Goal: Obtain resource: Obtain resource

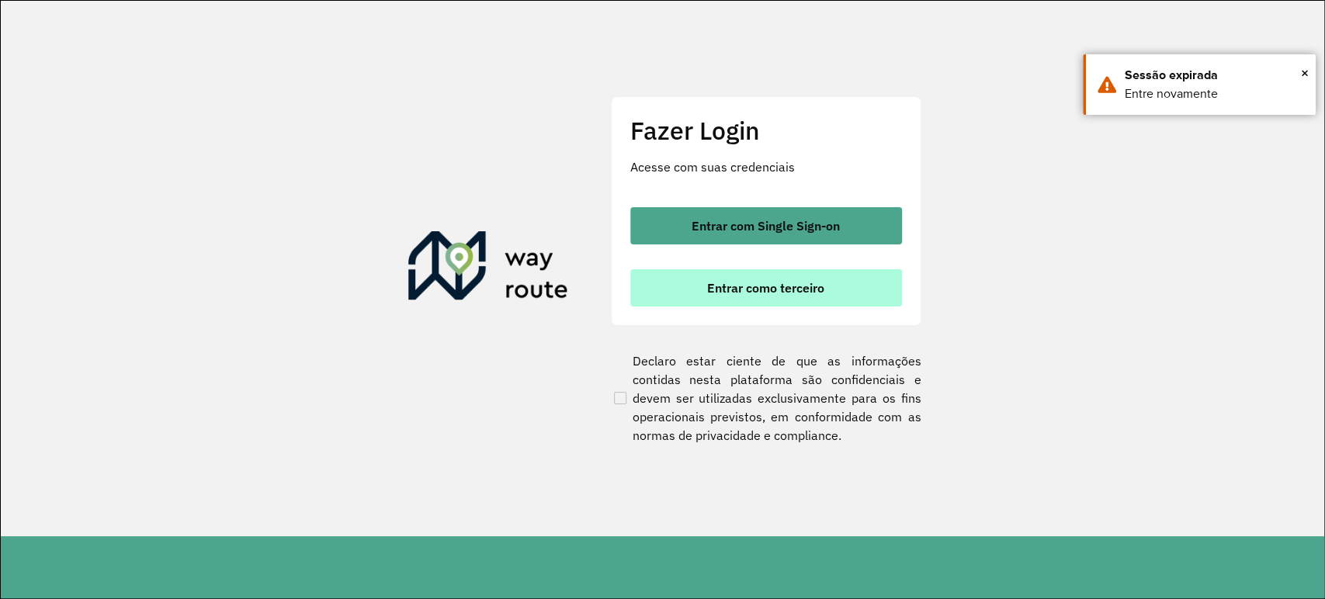
click at [842, 301] on button "Entrar como terceiro" at bounding box center [766, 287] width 272 height 37
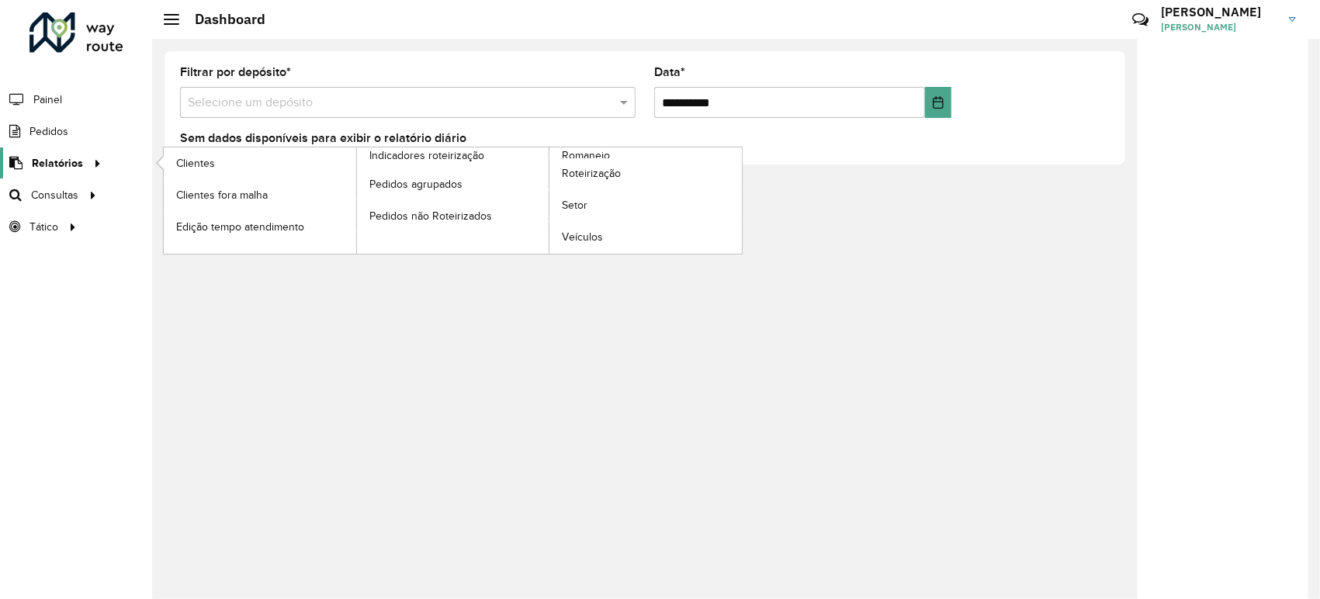
click at [98, 171] on icon at bounding box center [94, 162] width 13 height 23
click at [579, 172] on span "Roteirização" at bounding box center [593, 173] width 63 height 16
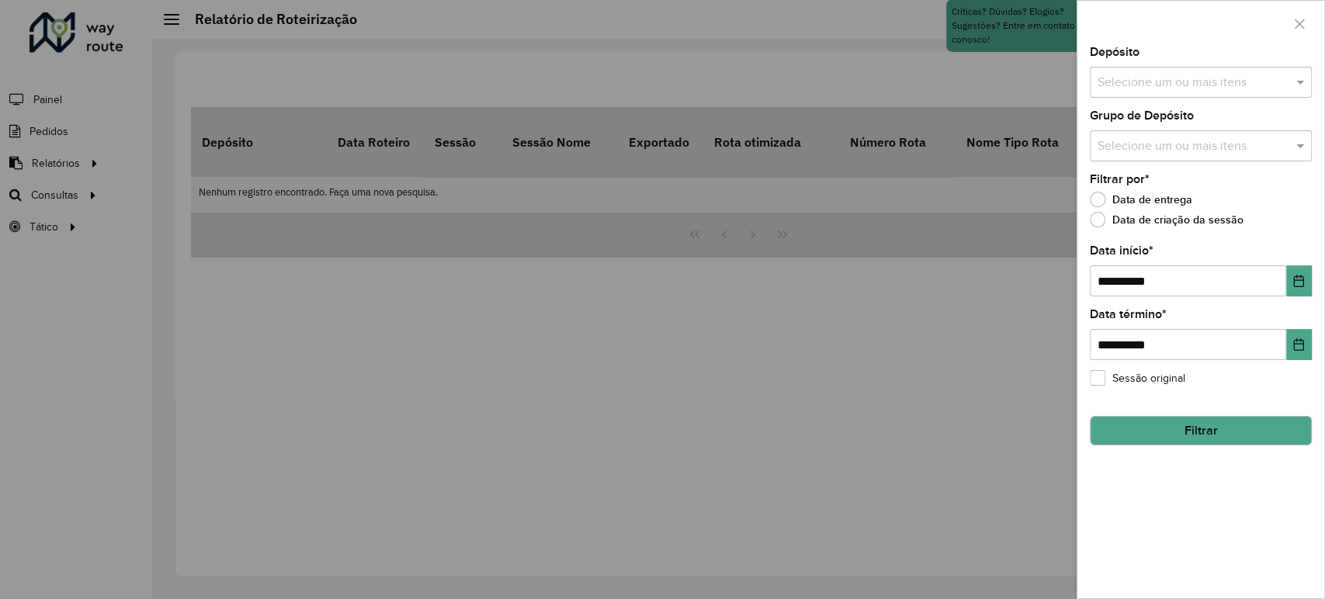
click at [1148, 89] on input "text" at bounding box center [1193, 83] width 199 height 19
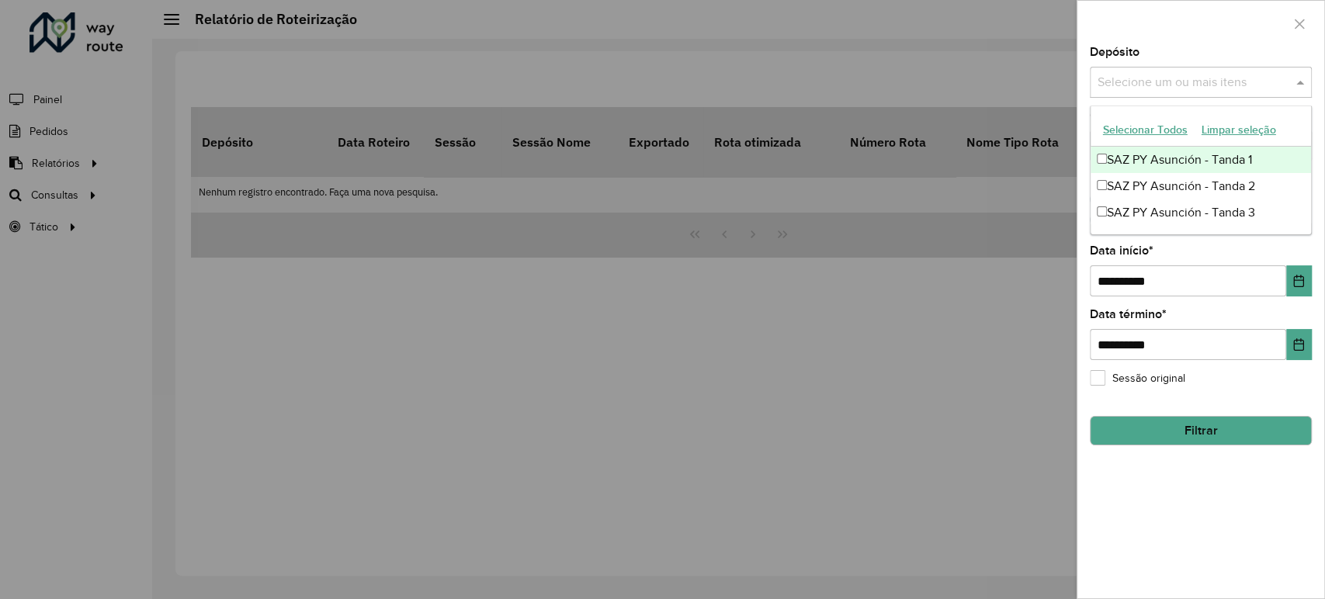
click at [1143, 158] on div "SAZ PY Asunción - Tanda 1" at bounding box center [1201, 160] width 220 height 26
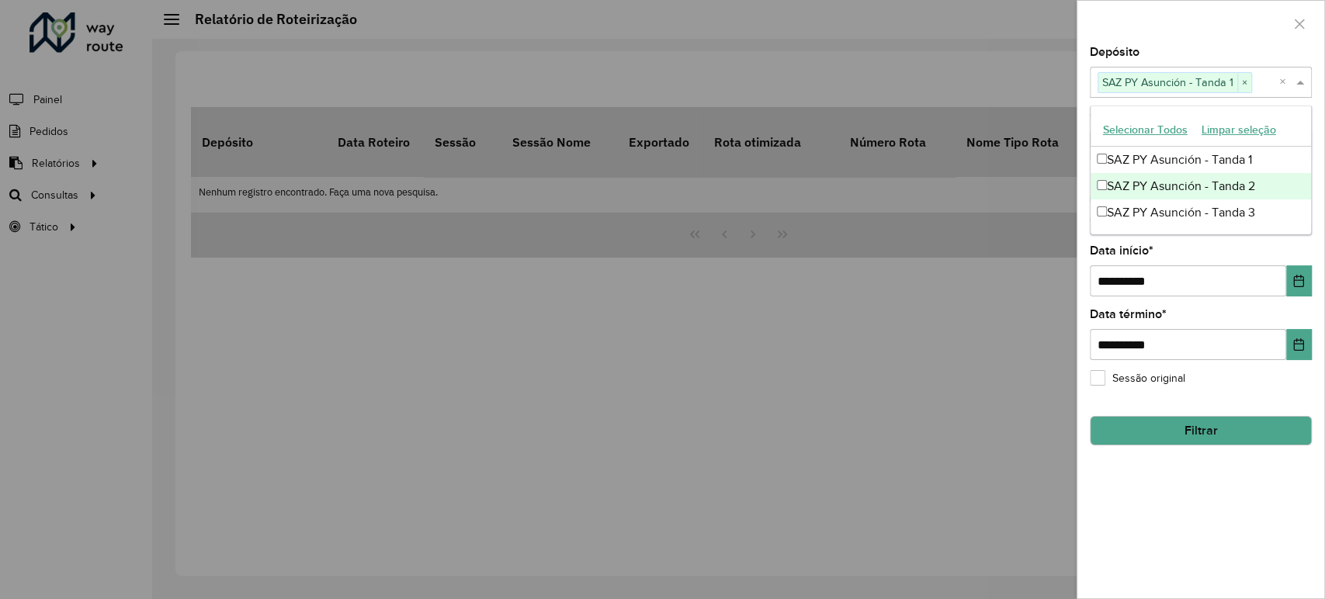
click at [1140, 190] on div "SAZ PY Asunción - Tanda 2" at bounding box center [1201, 186] width 220 height 26
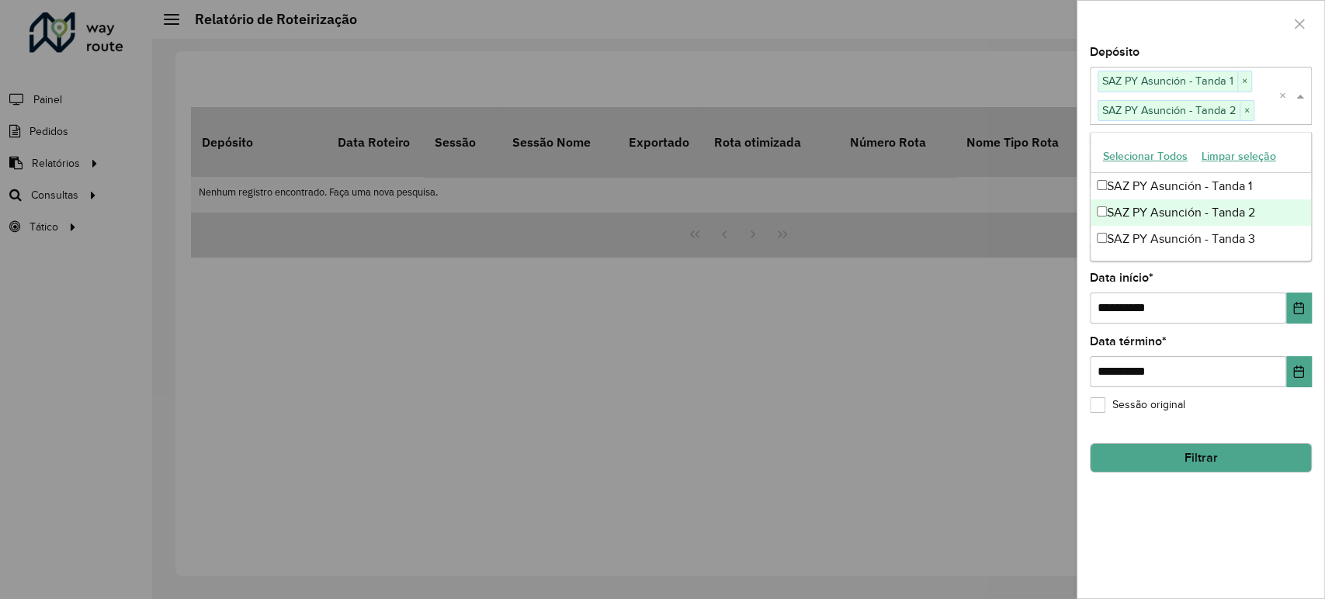
click at [1140, 226] on div "SAZ PY Asunción - Tanda 3" at bounding box center [1201, 239] width 220 height 26
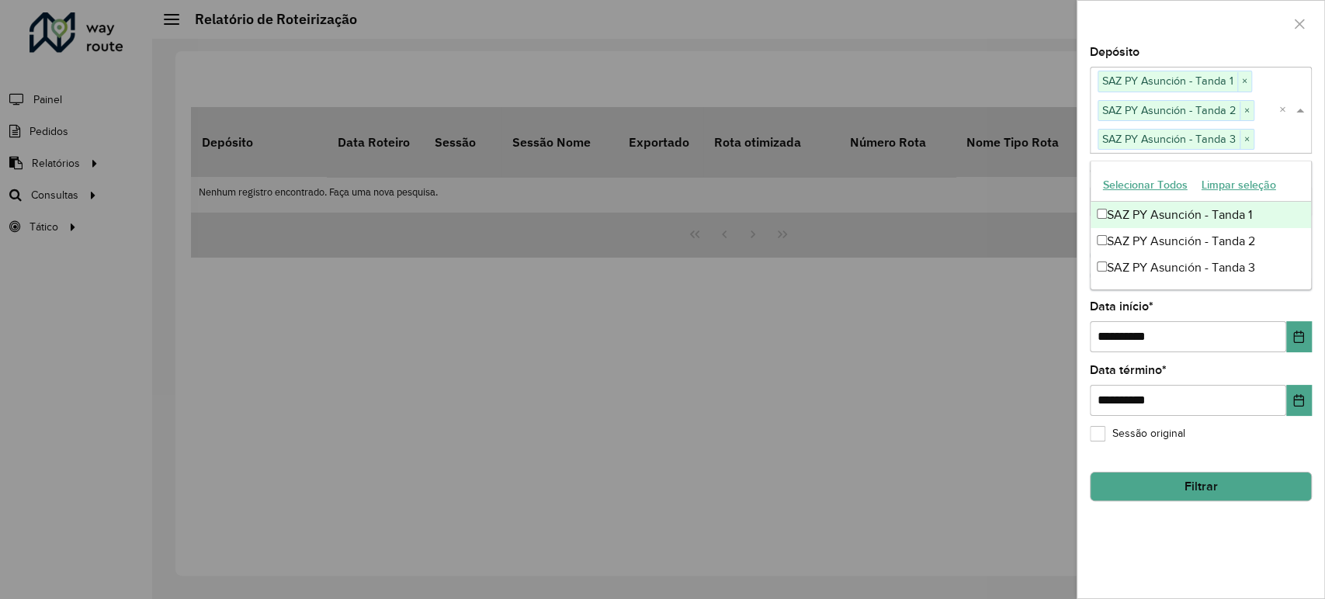
click at [1172, 14] on div at bounding box center [1200, 24] width 247 height 46
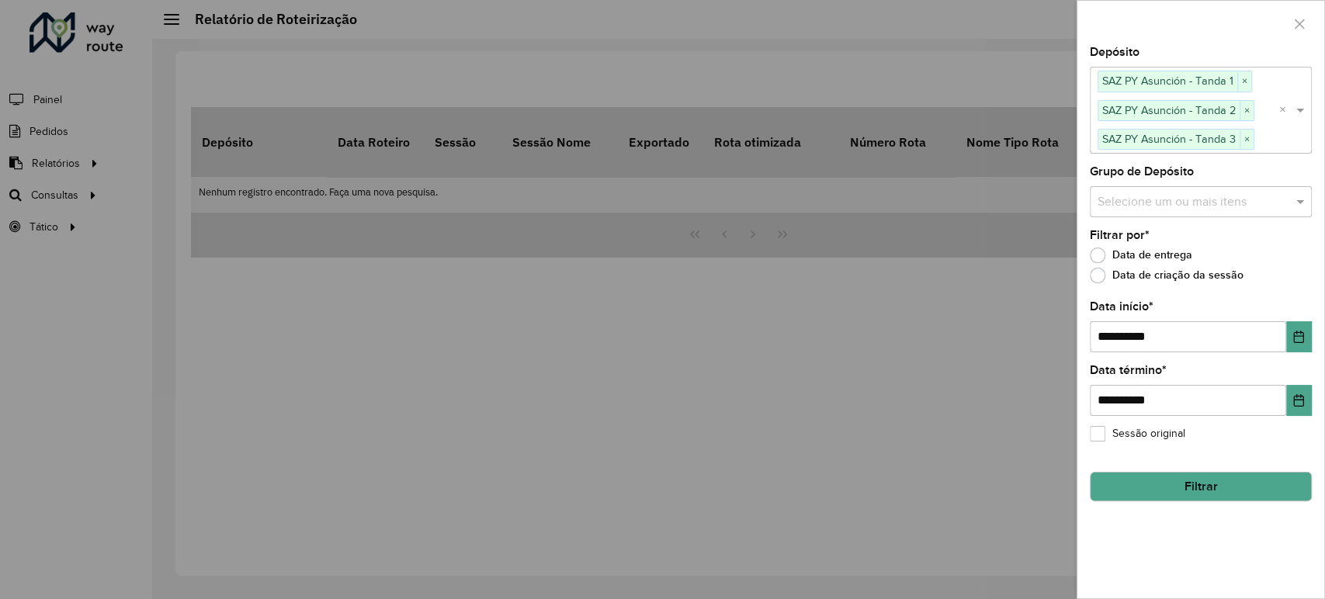
click at [1120, 271] on label "Data de criação da sessão" at bounding box center [1167, 276] width 154 height 16
click at [1112, 334] on input "**********" at bounding box center [1188, 336] width 196 height 31
type input "**********"
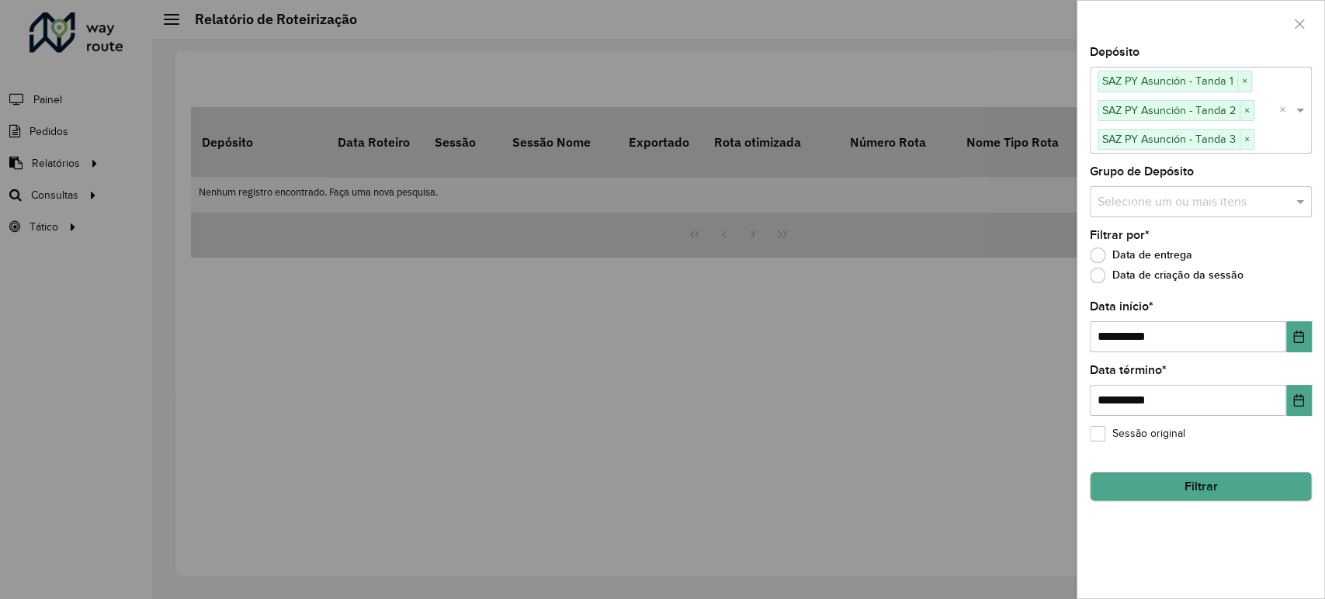
click at [1099, 258] on label "Data de entrega" at bounding box center [1141, 256] width 102 height 16
click at [1228, 482] on button "Filtrar" at bounding box center [1201, 486] width 222 height 29
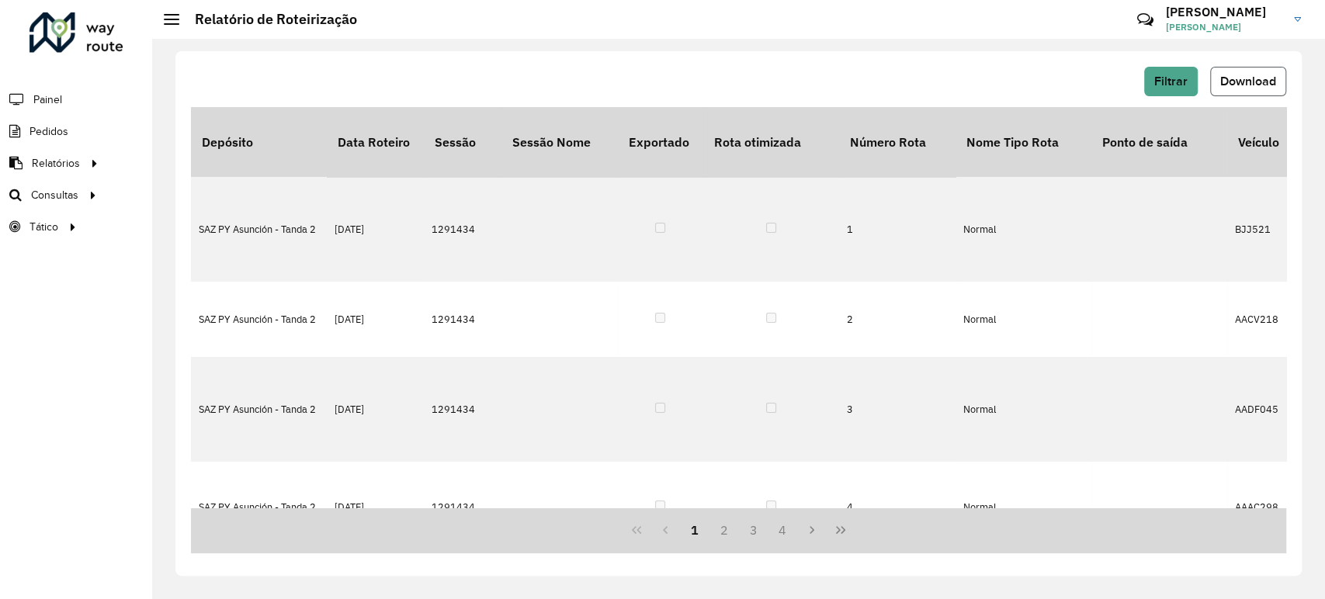
click at [1260, 68] on button "Download" at bounding box center [1248, 81] width 76 height 29
click at [1185, 85] on span "Filtrar" at bounding box center [1170, 81] width 33 height 13
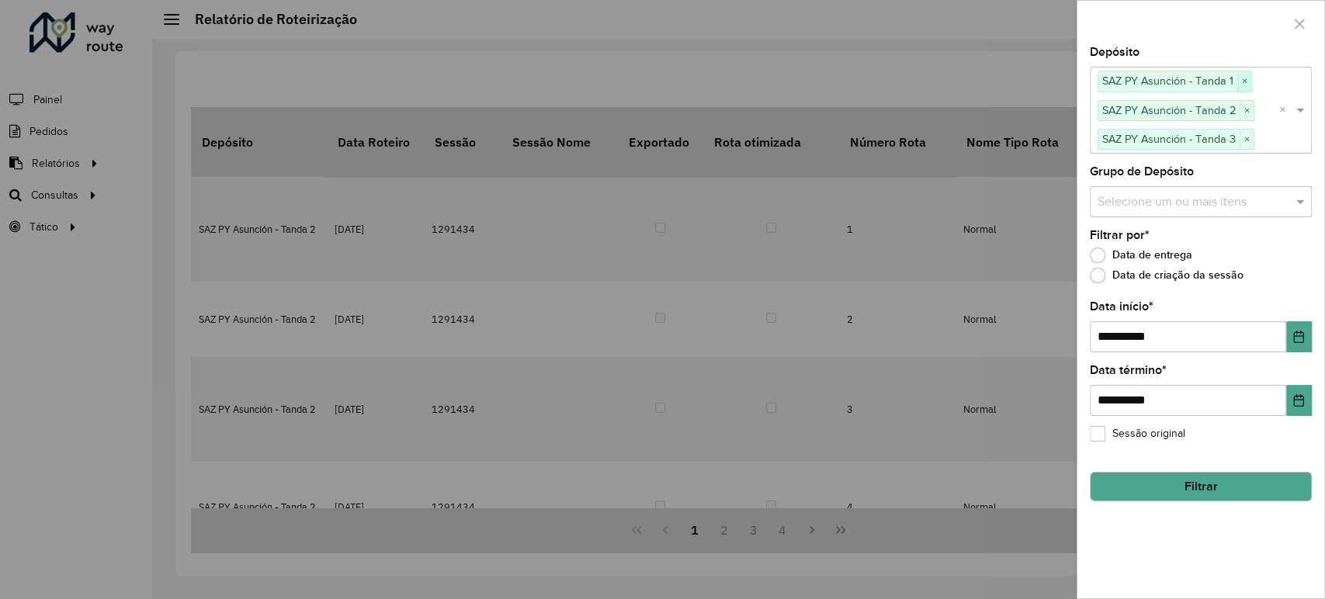
click at [1246, 75] on span "×" at bounding box center [1244, 81] width 14 height 19
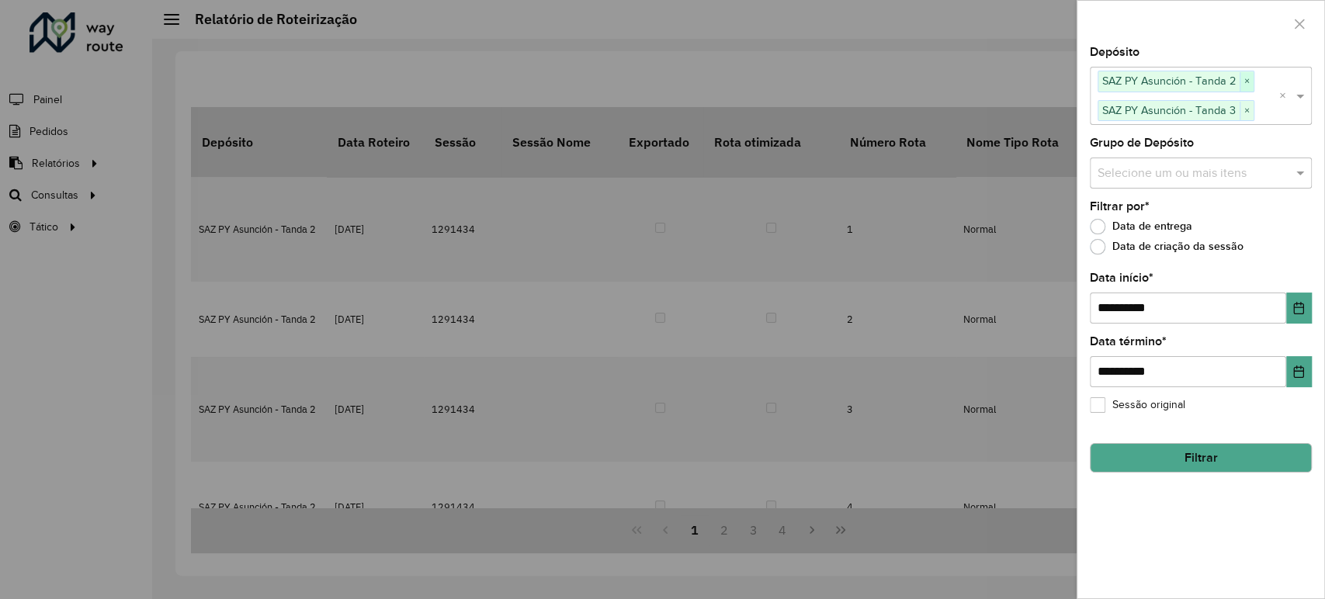
click at [1244, 79] on span "×" at bounding box center [1247, 81] width 14 height 19
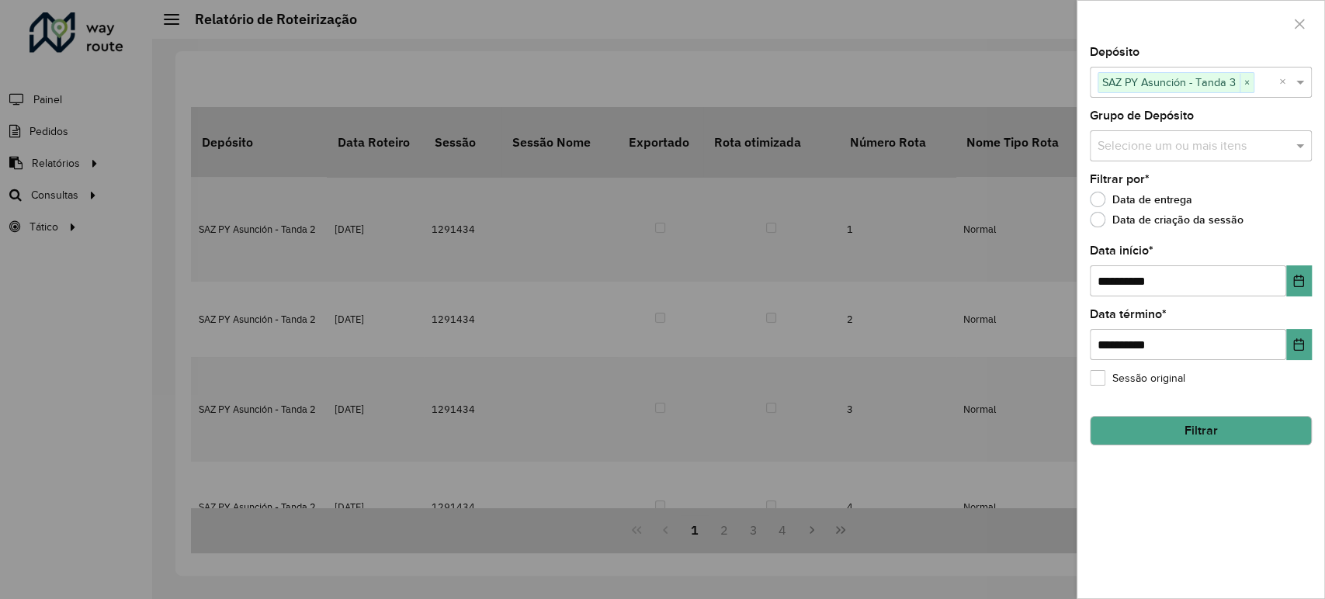
click at [1185, 436] on button "Filtrar" at bounding box center [1201, 430] width 222 height 29
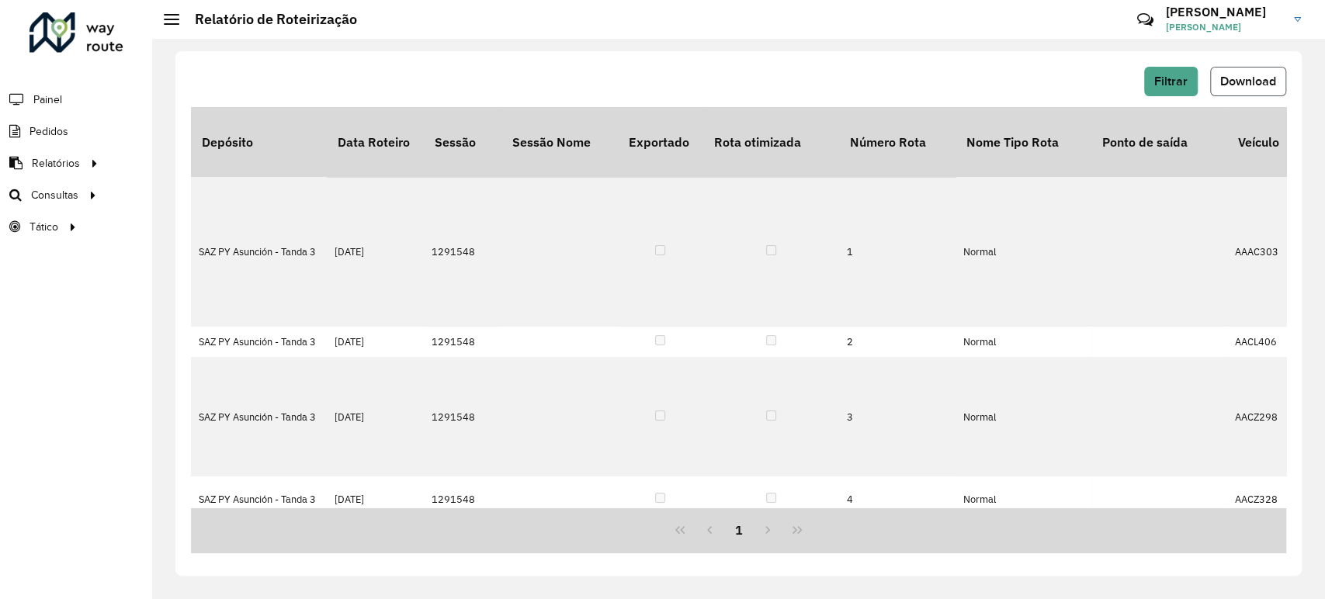
click at [1216, 78] on button "Download" at bounding box center [1248, 81] width 76 height 29
